Goal: Task Accomplishment & Management: Use online tool/utility

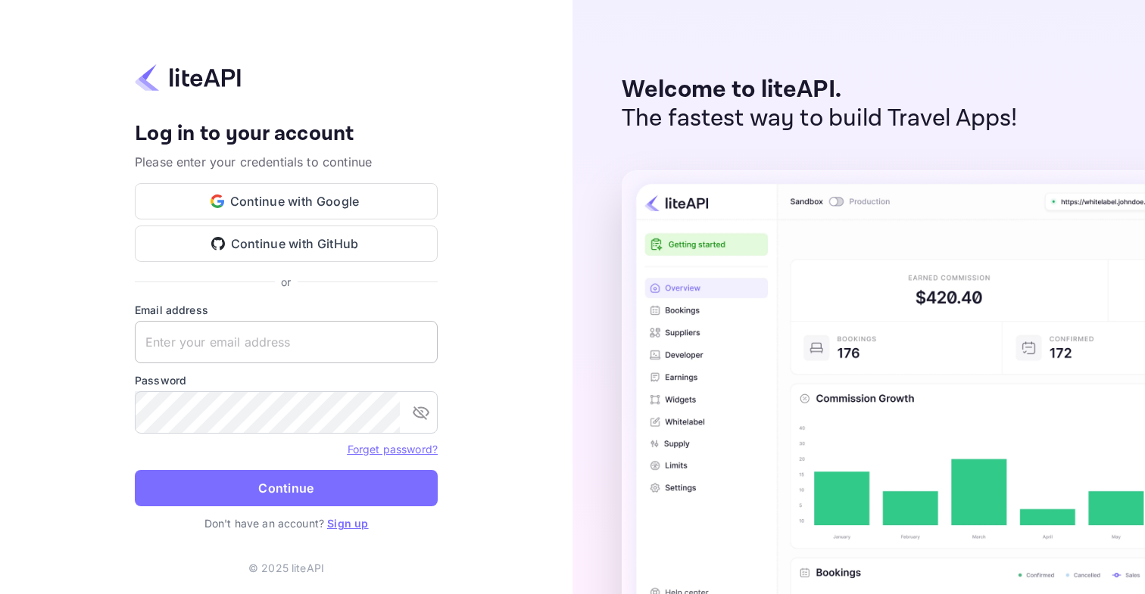
click at [351, 349] on input "text" at bounding box center [286, 342] width 303 height 42
type input "[EMAIL_ADDRESS][DOMAIN_NAME]"
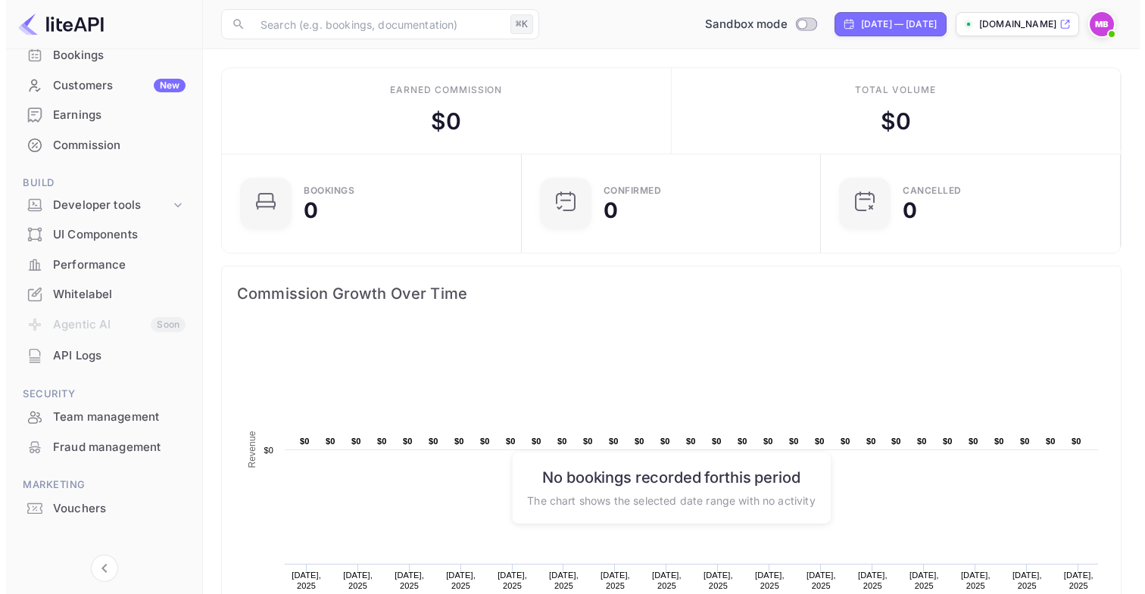
scroll to position [136, 0]
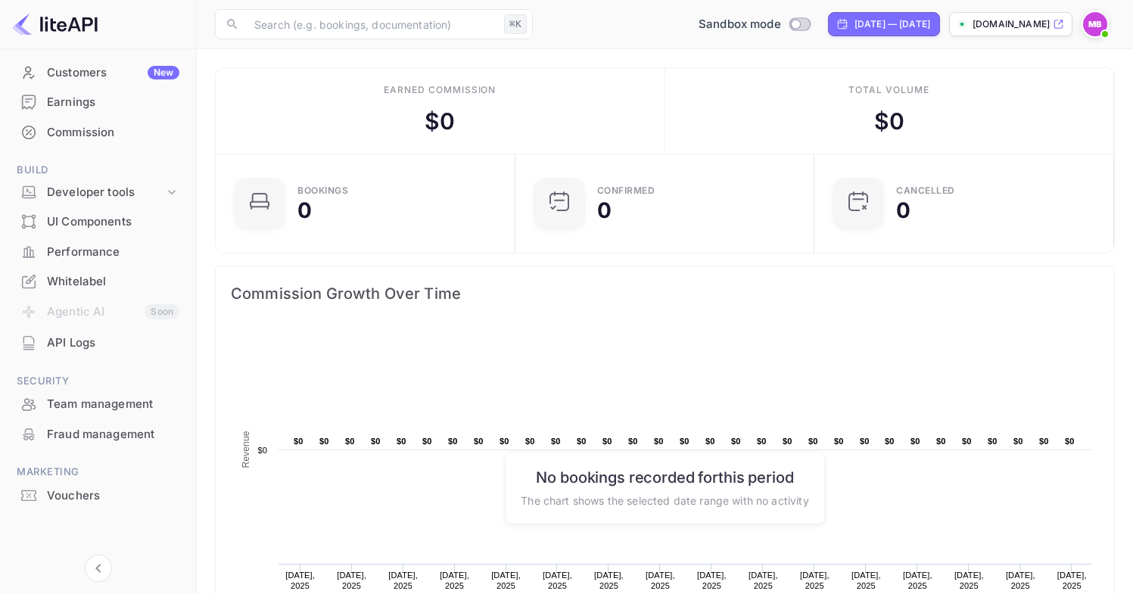
click at [77, 498] on div "Vouchers" at bounding box center [113, 496] width 132 height 17
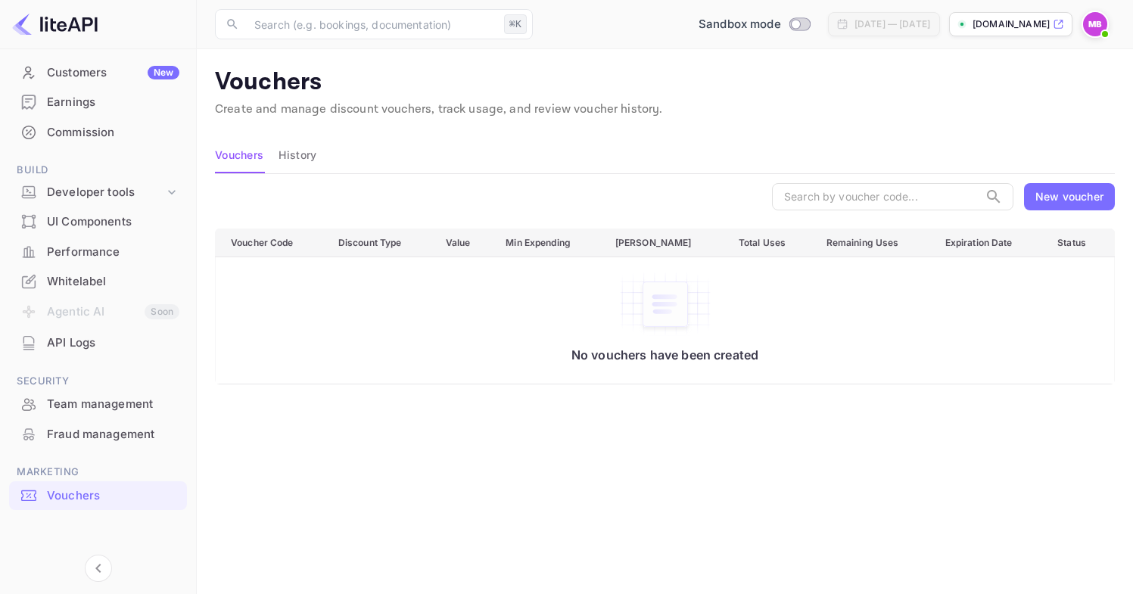
click at [1055, 193] on div "New voucher" at bounding box center [1070, 197] width 68 height 16
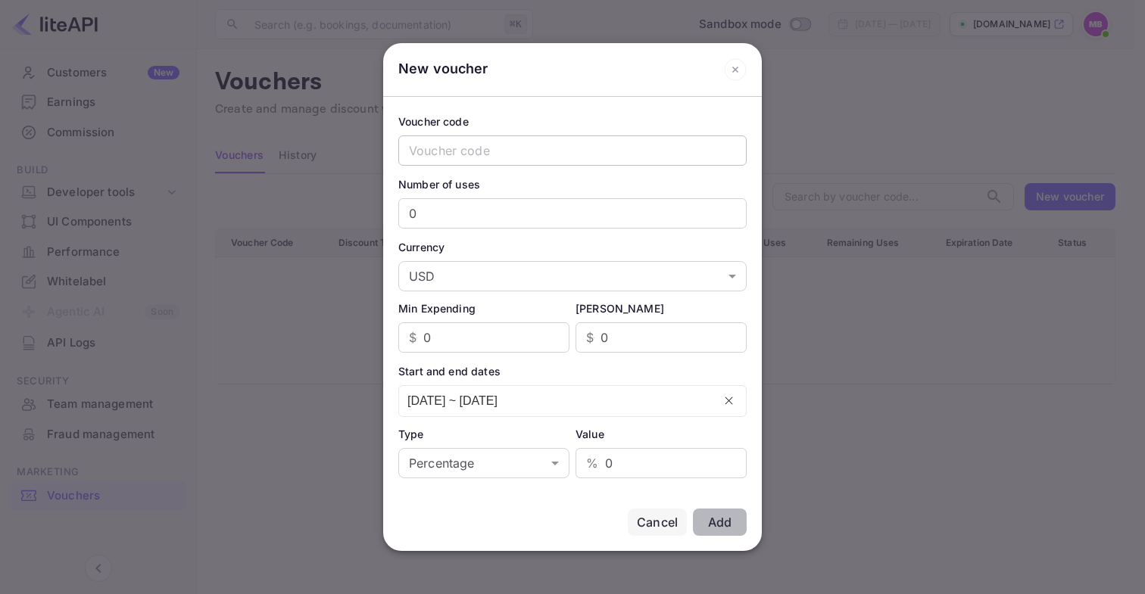
click at [570, 157] on input "text" at bounding box center [572, 151] width 348 height 30
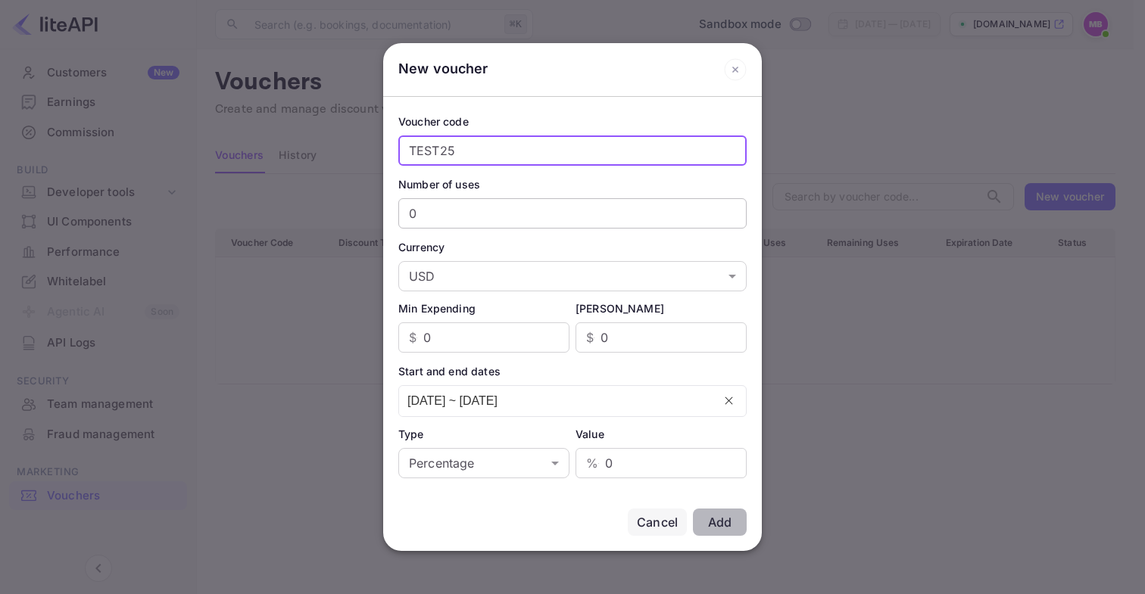
type input "TEST25"
click at [497, 212] on input "0" at bounding box center [572, 213] width 348 height 30
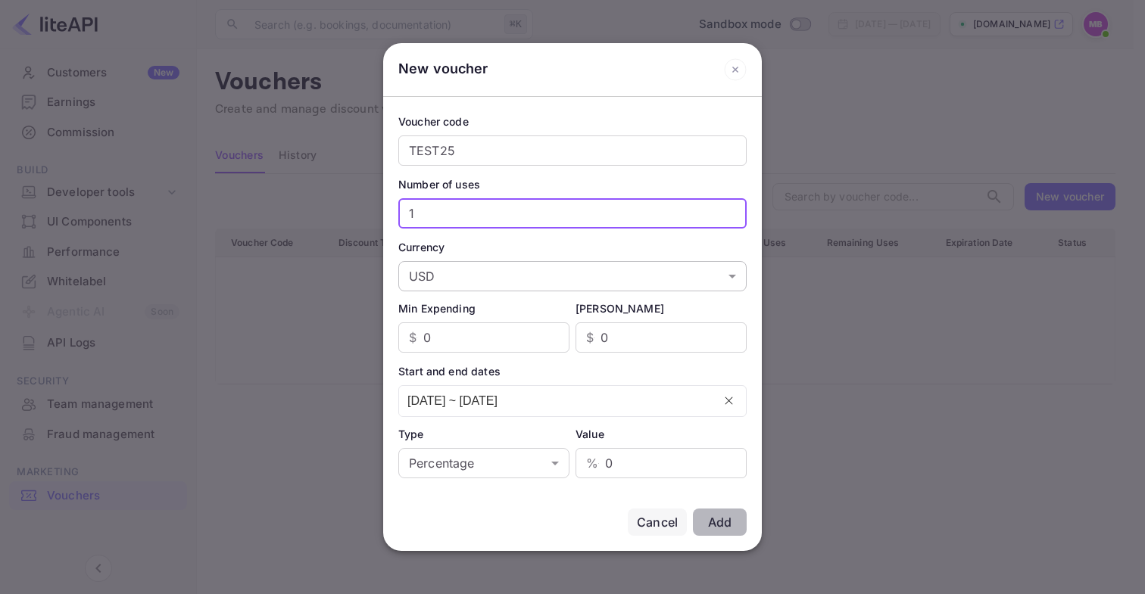
type input "1"
click at [456, 263] on body "Getting started Business Home Bookings Customers New Earnings Commission Build …" at bounding box center [572, 349] width 1145 height 699
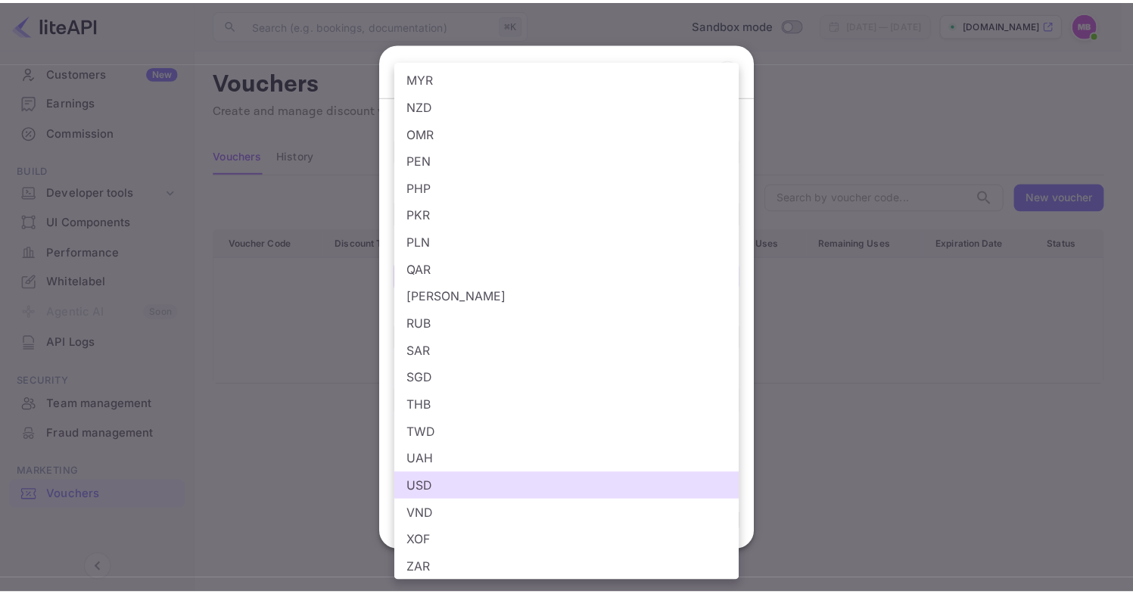
scroll to position [522, 0]
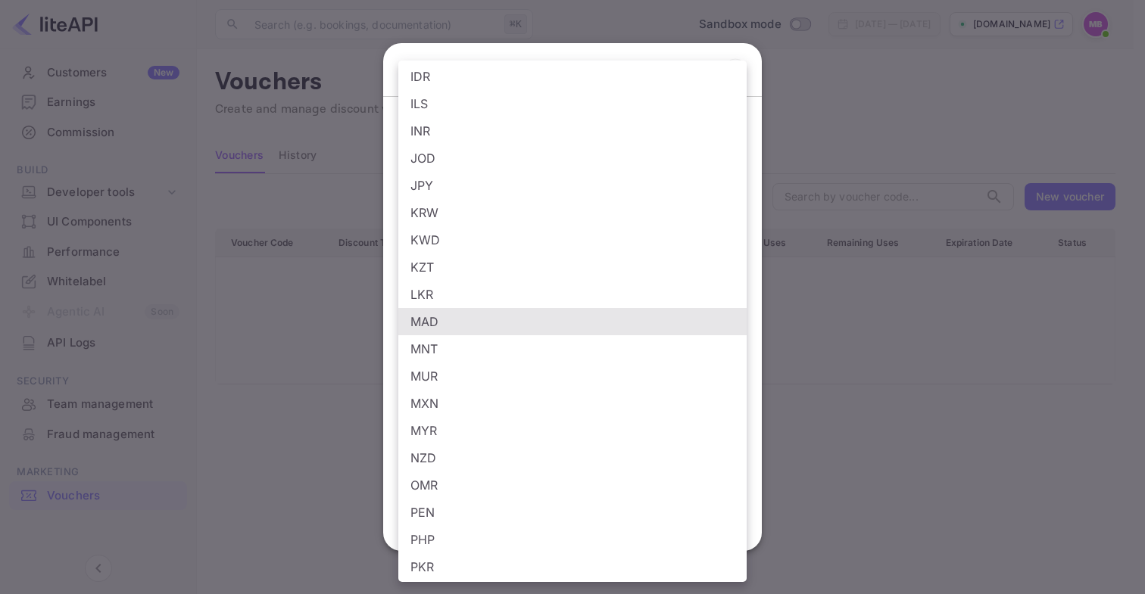
click at [447, 316] on li "MAD" at bounding box center [572, 321] width 348 height 27
type input "MAD"
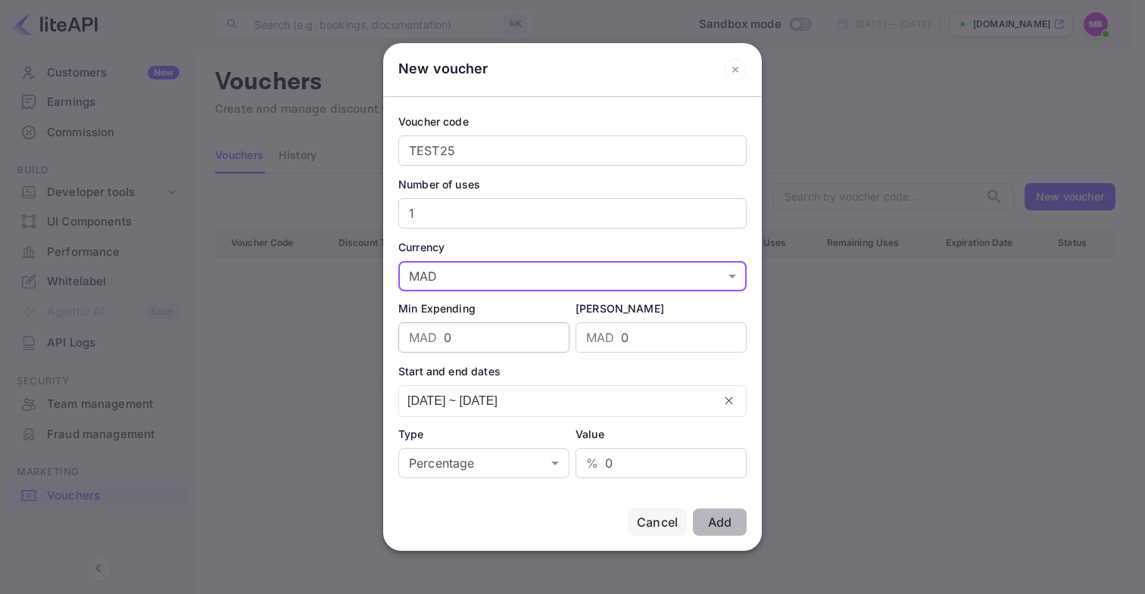
click at [463, 335] on input "0" at bounding box center [507, 338] width 126 height 30
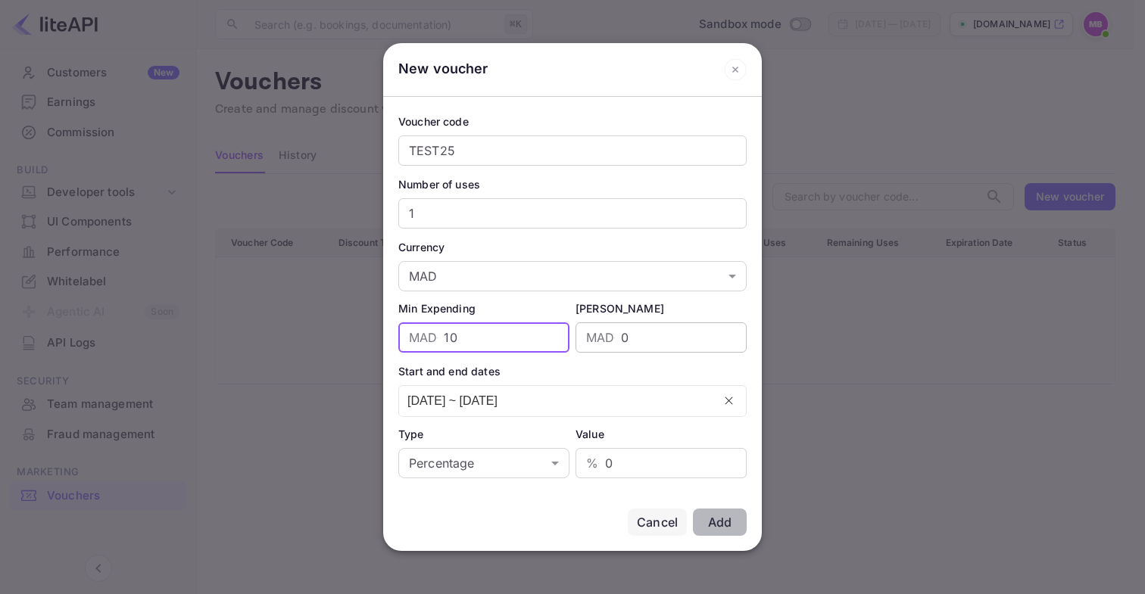
type input "10"
click at [638, 342] on input "0" at bounding box center [684, 338] width 126 height 30
type input "2"
type input "20000"
click at [574, 376] on div "Start and end dates" at bounding box center [572, 371] width 348 height 16
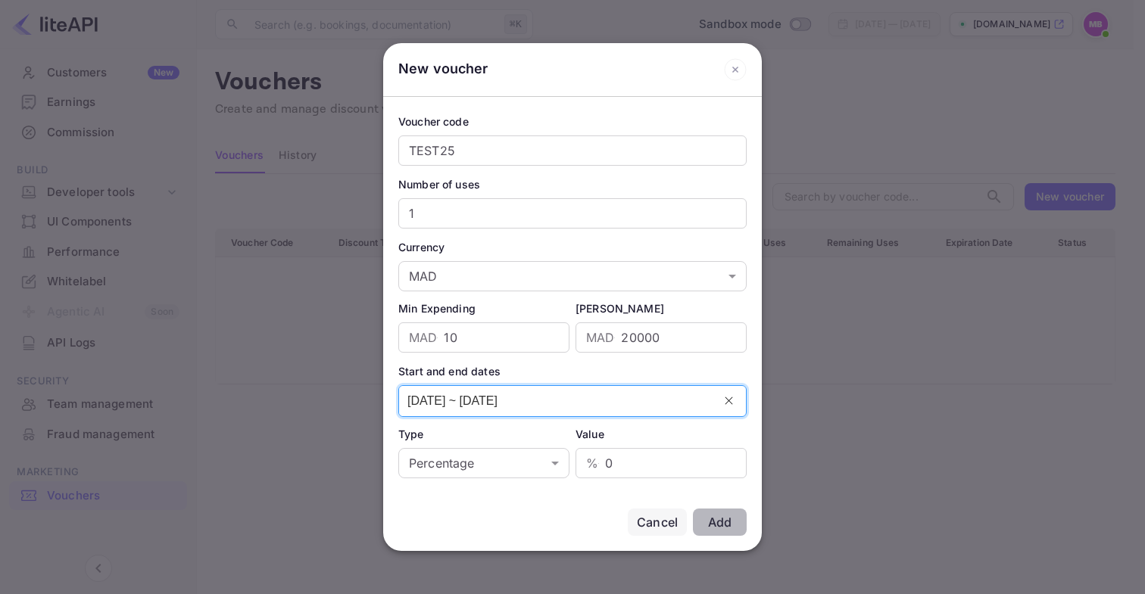
click at [516, 401] on input "29/08/2025 ~ 30/08/2025" at bounding box center [555, 401] width 313 height 30
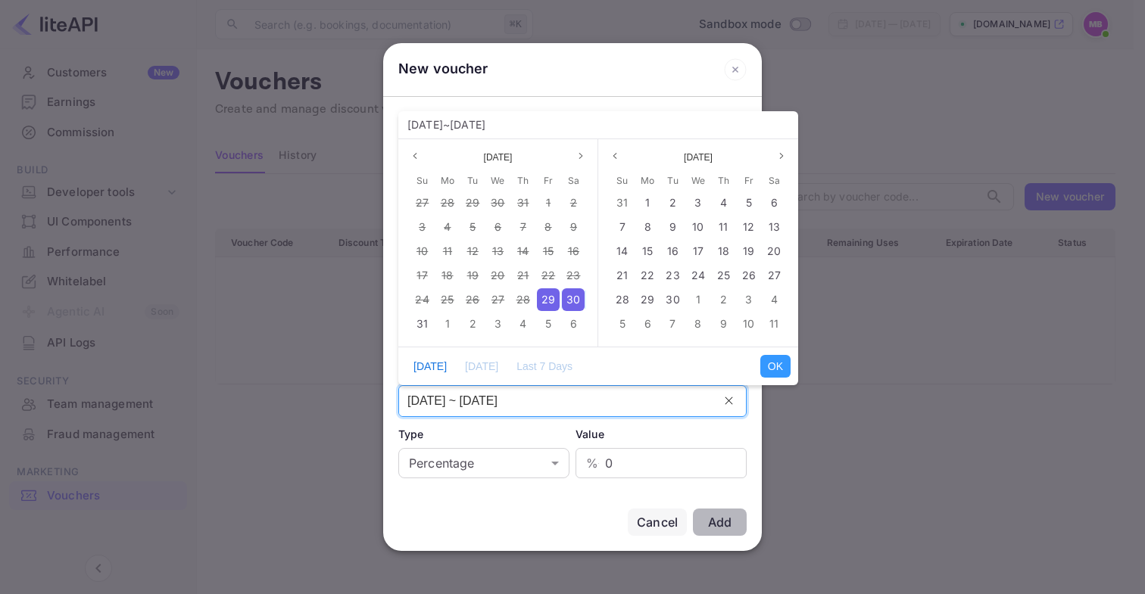
click at [550, 294] on span "29" at bounding box center [548, 299] width 14 height 13
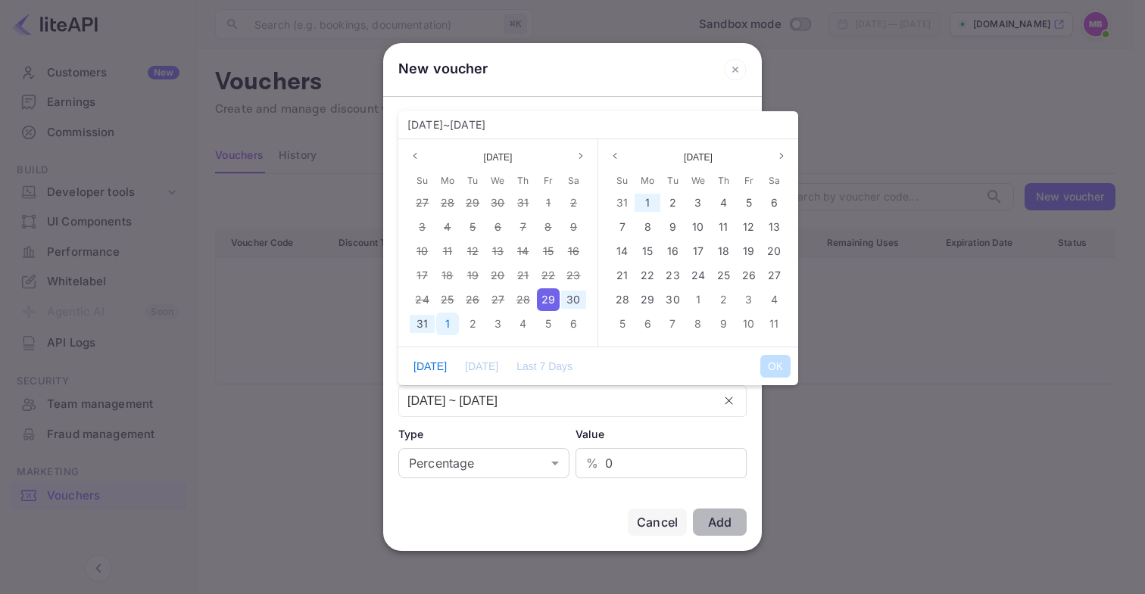
click at [451, 326] on div "1" at bounding box center [447, 324] width 23 height 23
click at [774, 364] on button "OK" at bounding box center [775, 366] width 30 height 23
type input "29/08/2025 ~ 01/09/2025"
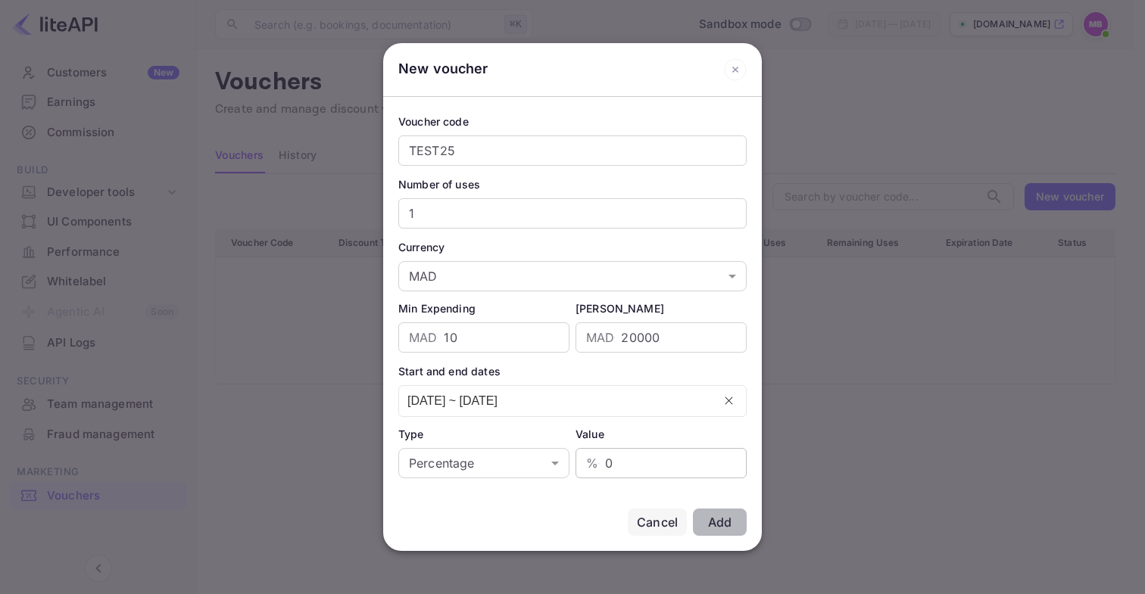
click at [614, 454] on input "0" at bounding box center [676, 463] width 142 height 30
type input "1"
type input "20"
click at [719, 518] on div "Add" at bounding box center [719, 522] width 23 height 15
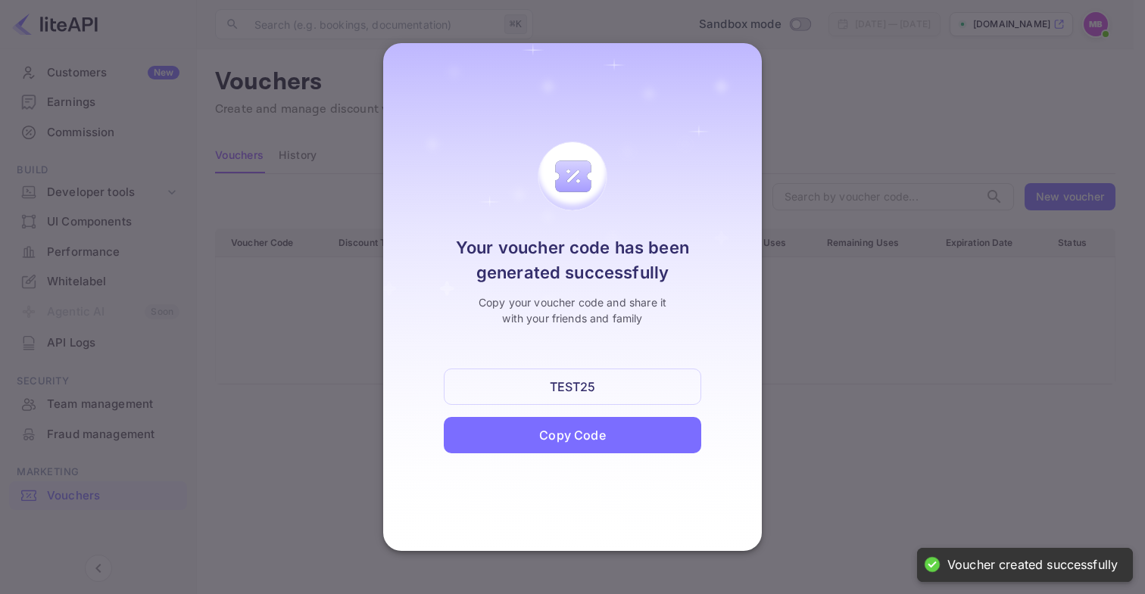
click at [570, 436] on div "Copy Code" at bounding box center [572, 435] width 66 height 18
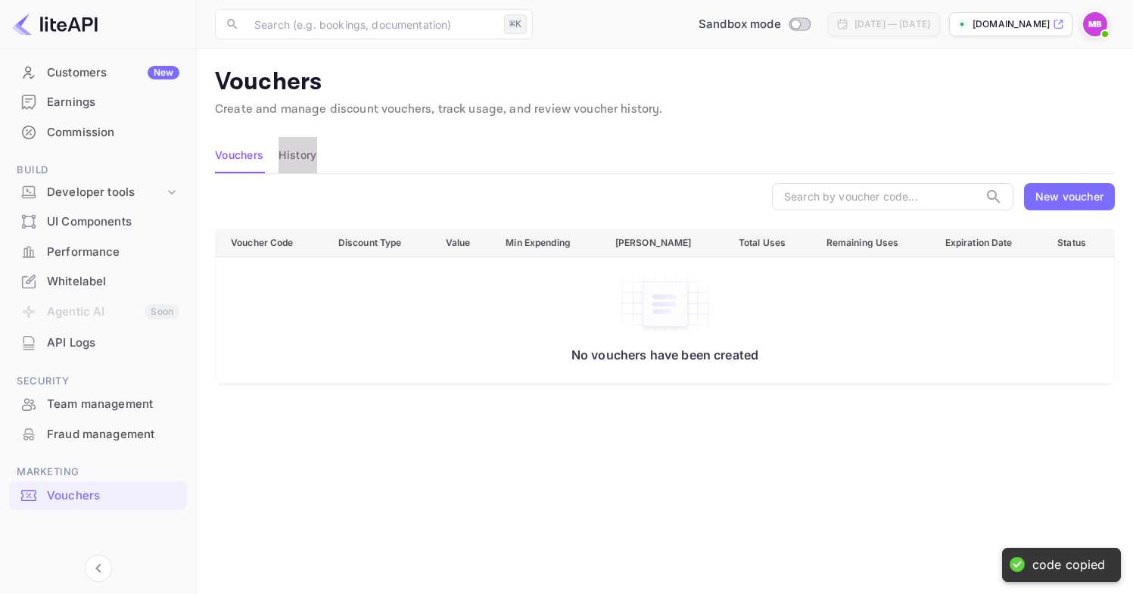
click at [303, 157] on button "History" at bounding box center [298, 155] width 38 height 36
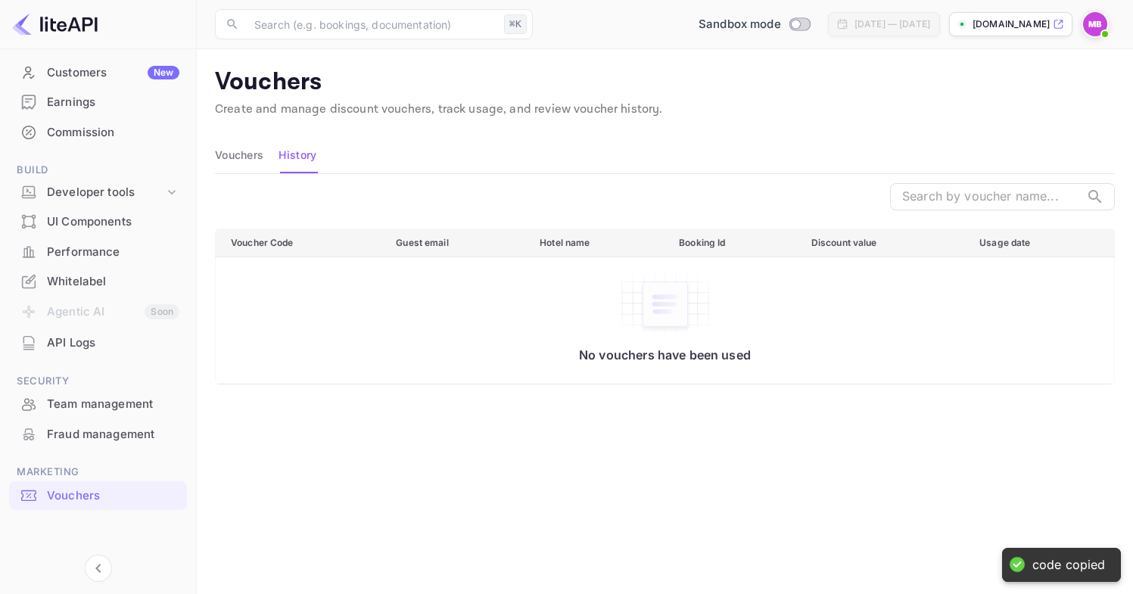
click at [257, 157] on button "Vouchers" at bounding box center [239, 155] width 48 height 36
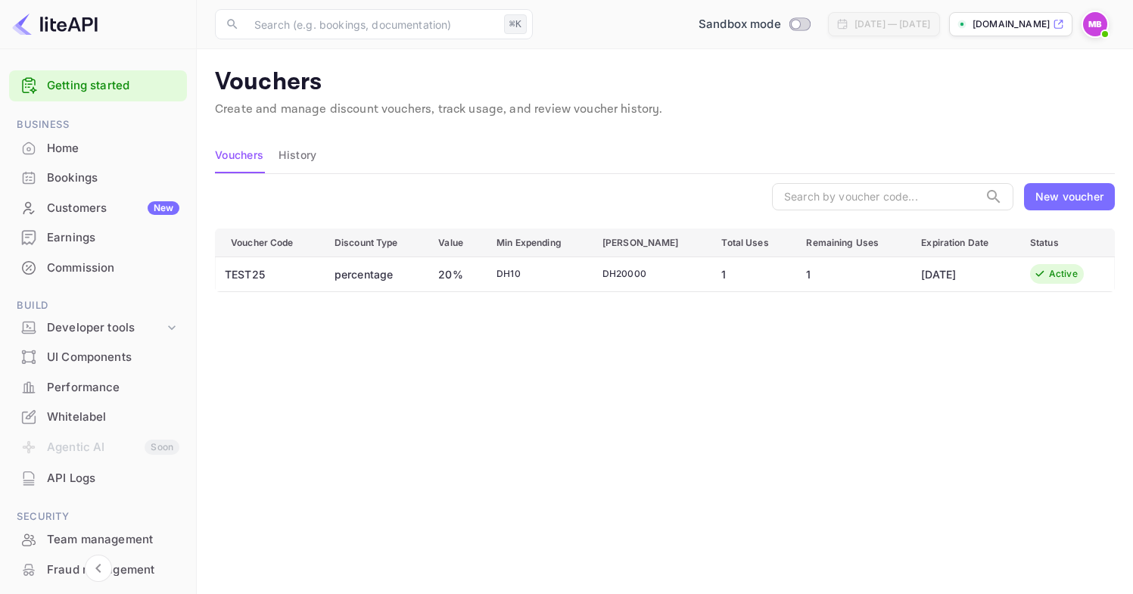
click at [591, 273] on td "DH 10" at bounding box center [538, 274] width 106 height 35
click at [509, 271] on div "DH 10" at bounding box center [538, 274] width 82 height 14
